Goal: Task Accomplishment & Management: Manage account settings

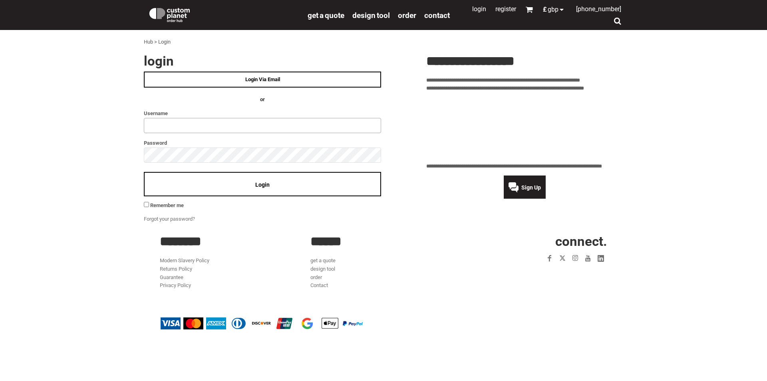
click at [199, 127] on input "text" at bounding box center [262, 125] width 237 height 15
type input "********"
click at [255, 181] on div "Login" at bounding box center [262, 184] width 237 height 24
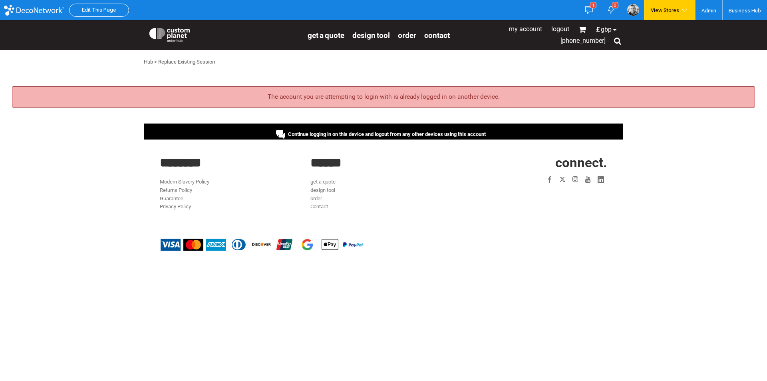
click at [410, 129] on div "Continue logging in on this device and logout from any other devices using this…" at bounding box center [384, 131] width 480 height 16
